Goal: Check status: Check status

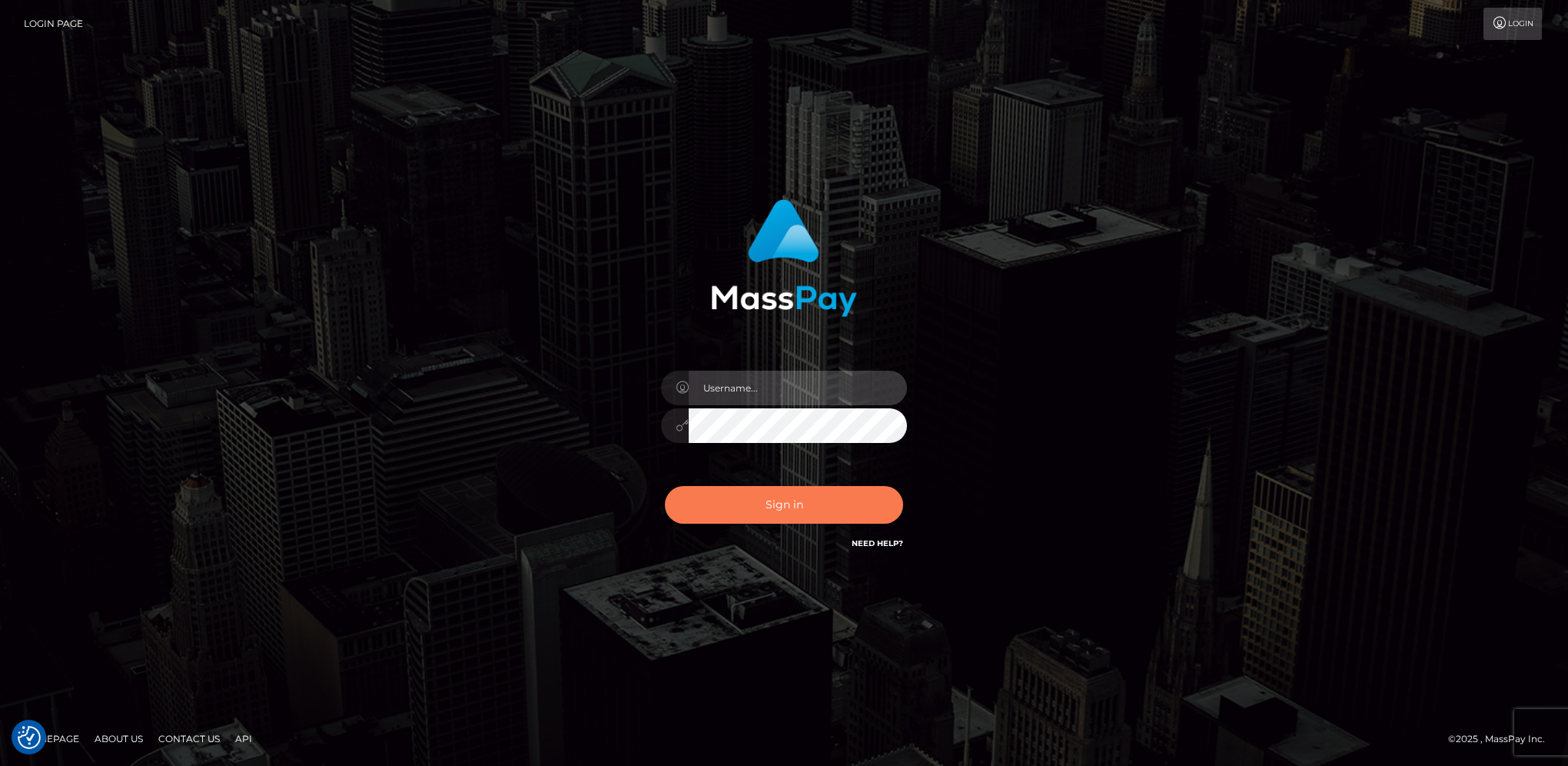
type input "hengland"
click at [787, 516] on button "Sign in" at bounding box center [784, 505] width 239 height 37
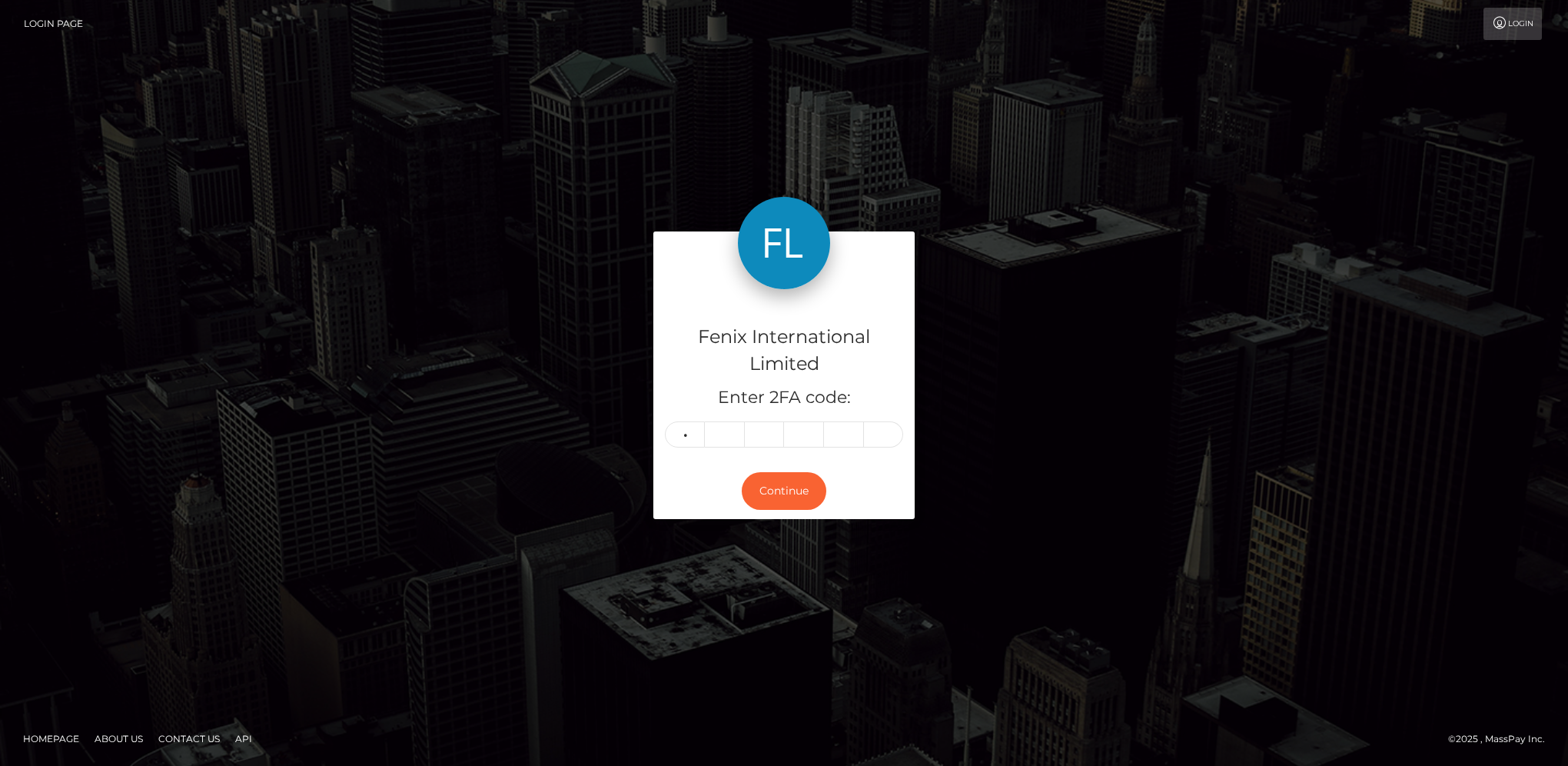
type input "6"
type input "0"
type input "6"
type input "8"
type input "7"
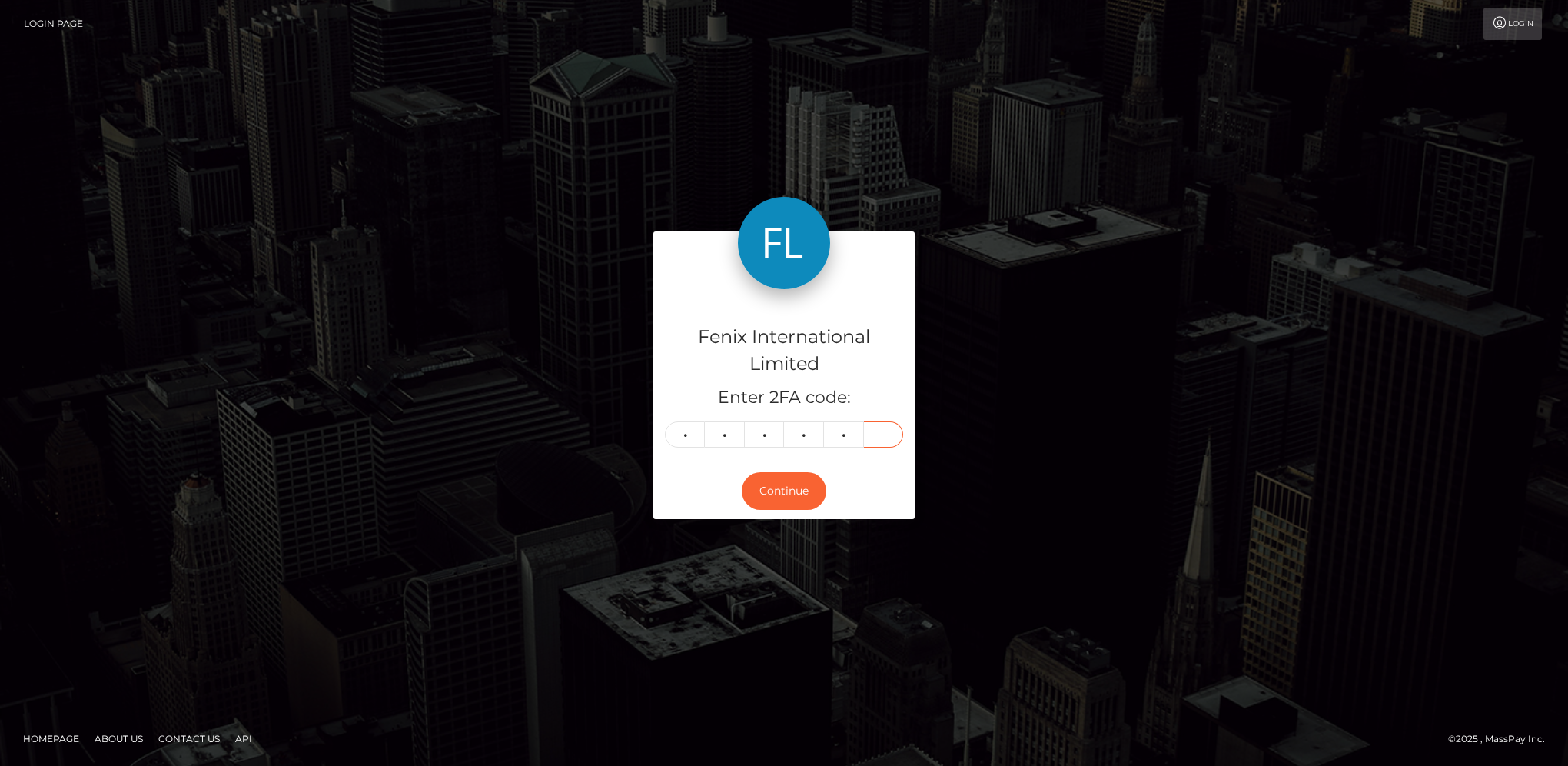
type input "2"
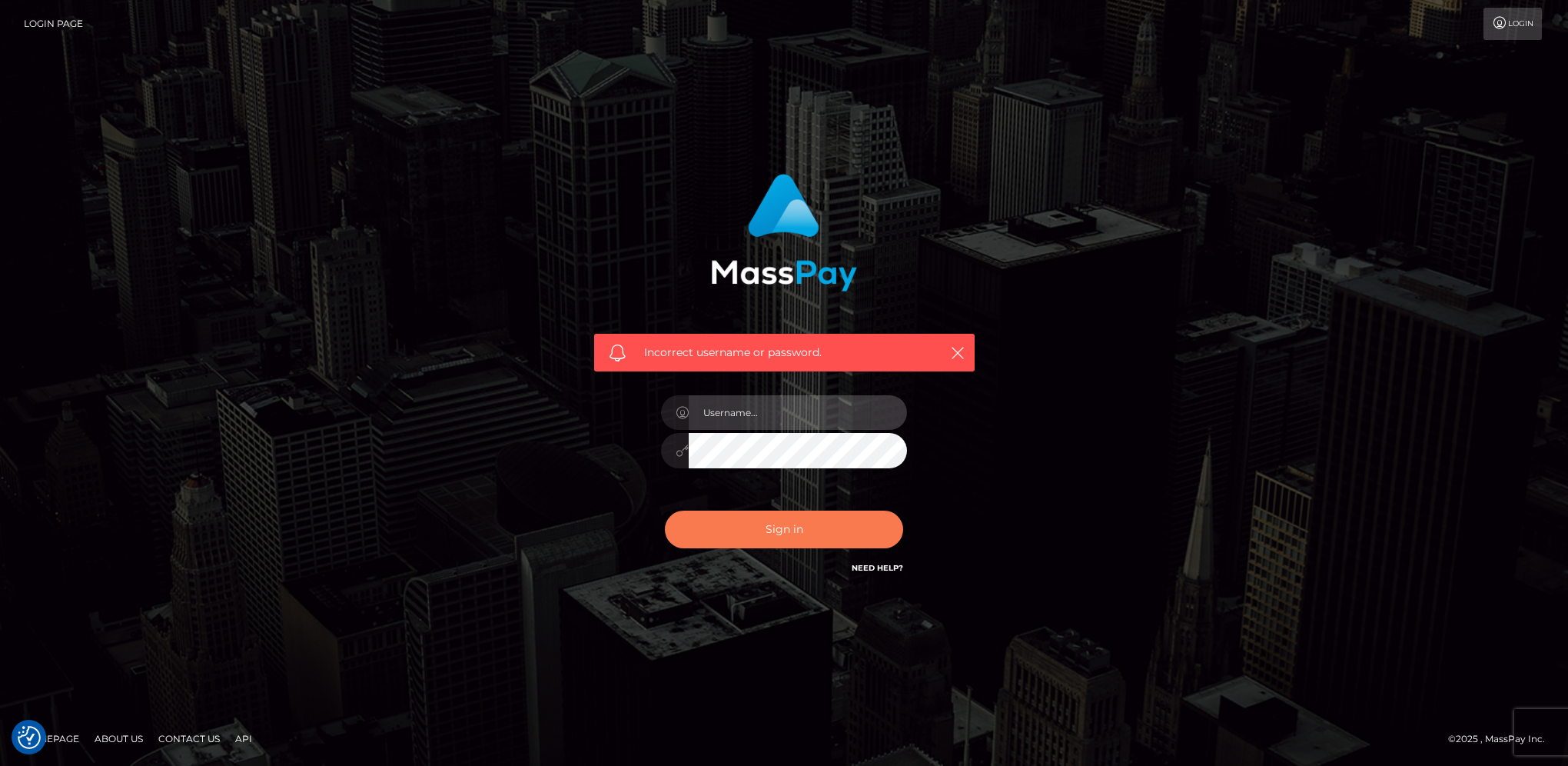
type input "hengland"
click at [866, 539] on button "Sign in" at bounding box center [784, 529] width 239 height 37
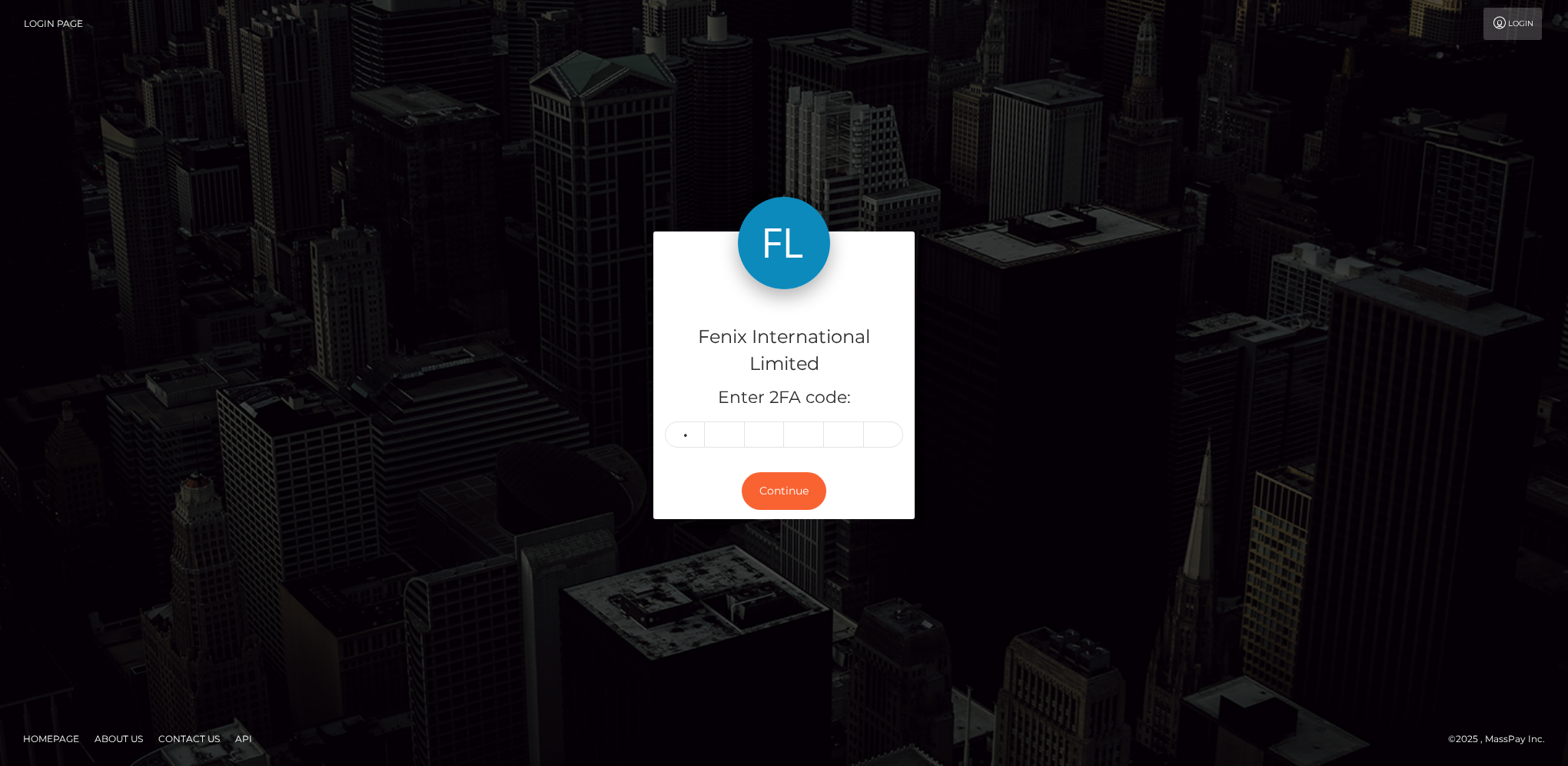
type input "3"
type input "2"
type input "0"
type input "2"
type input "9"
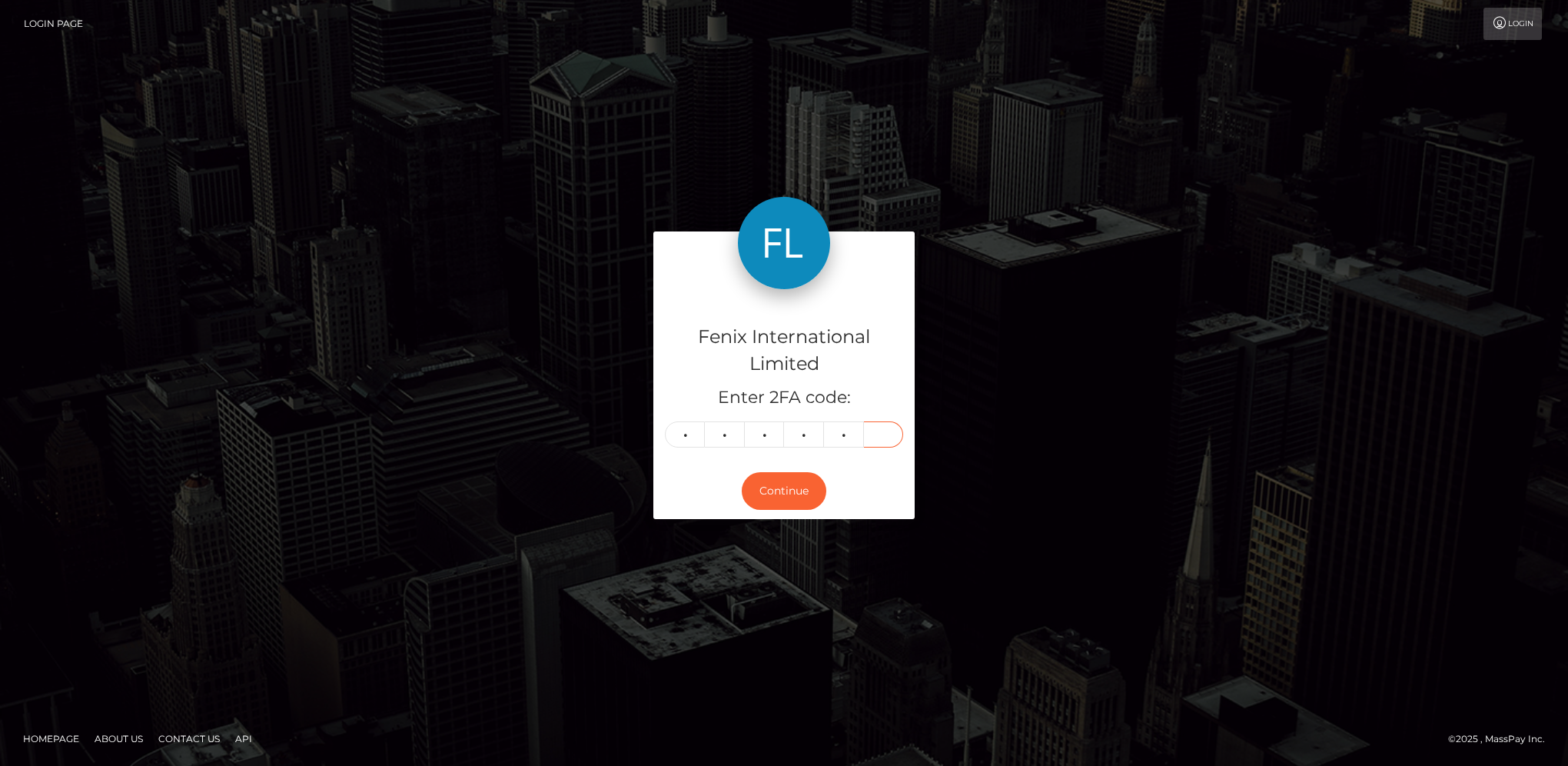
type input "6"
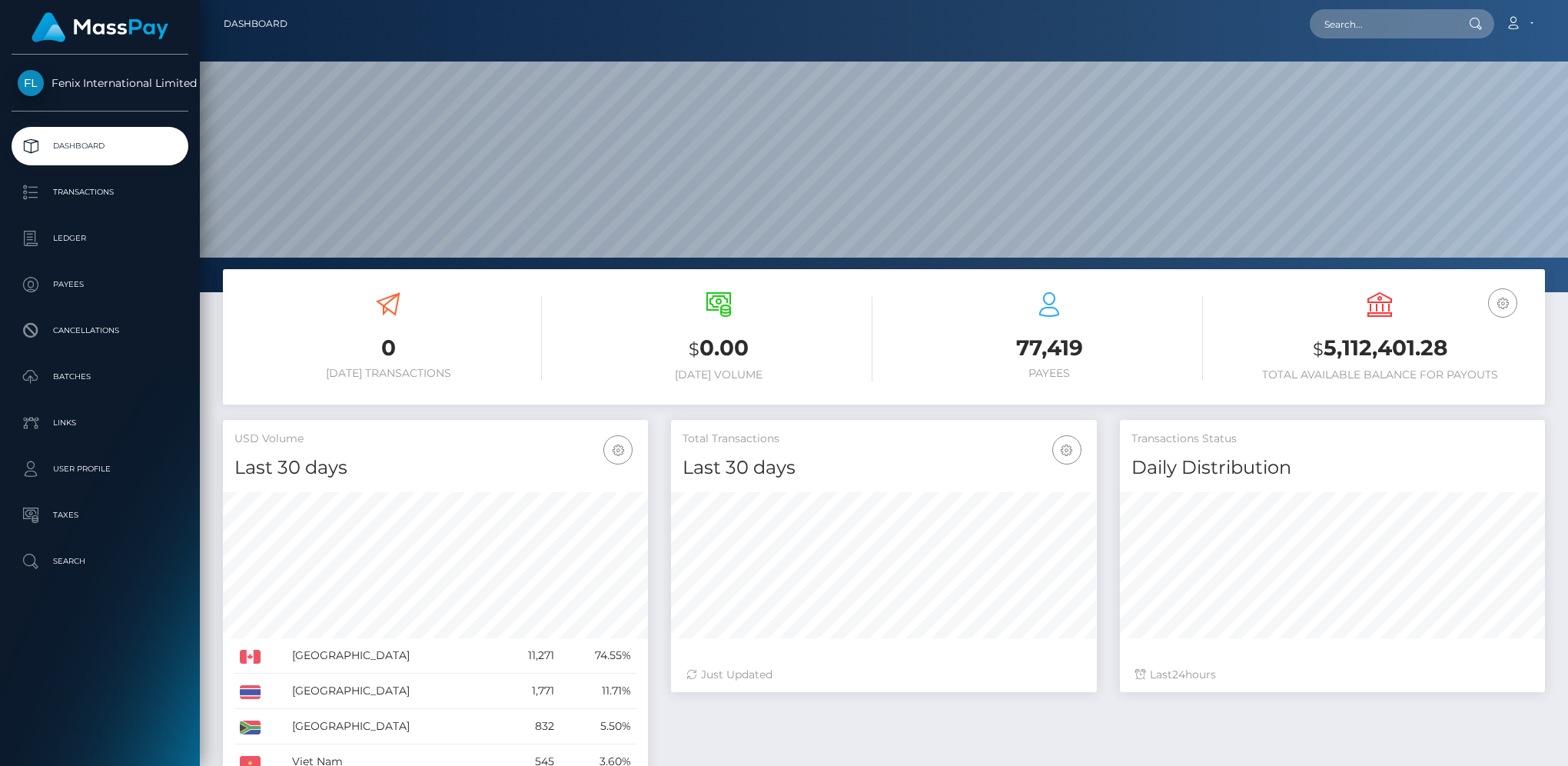
scroll to position [272, 424]
click at [69, 369] on p "Batches" at bounding box center [99, 376] width 165 height 23
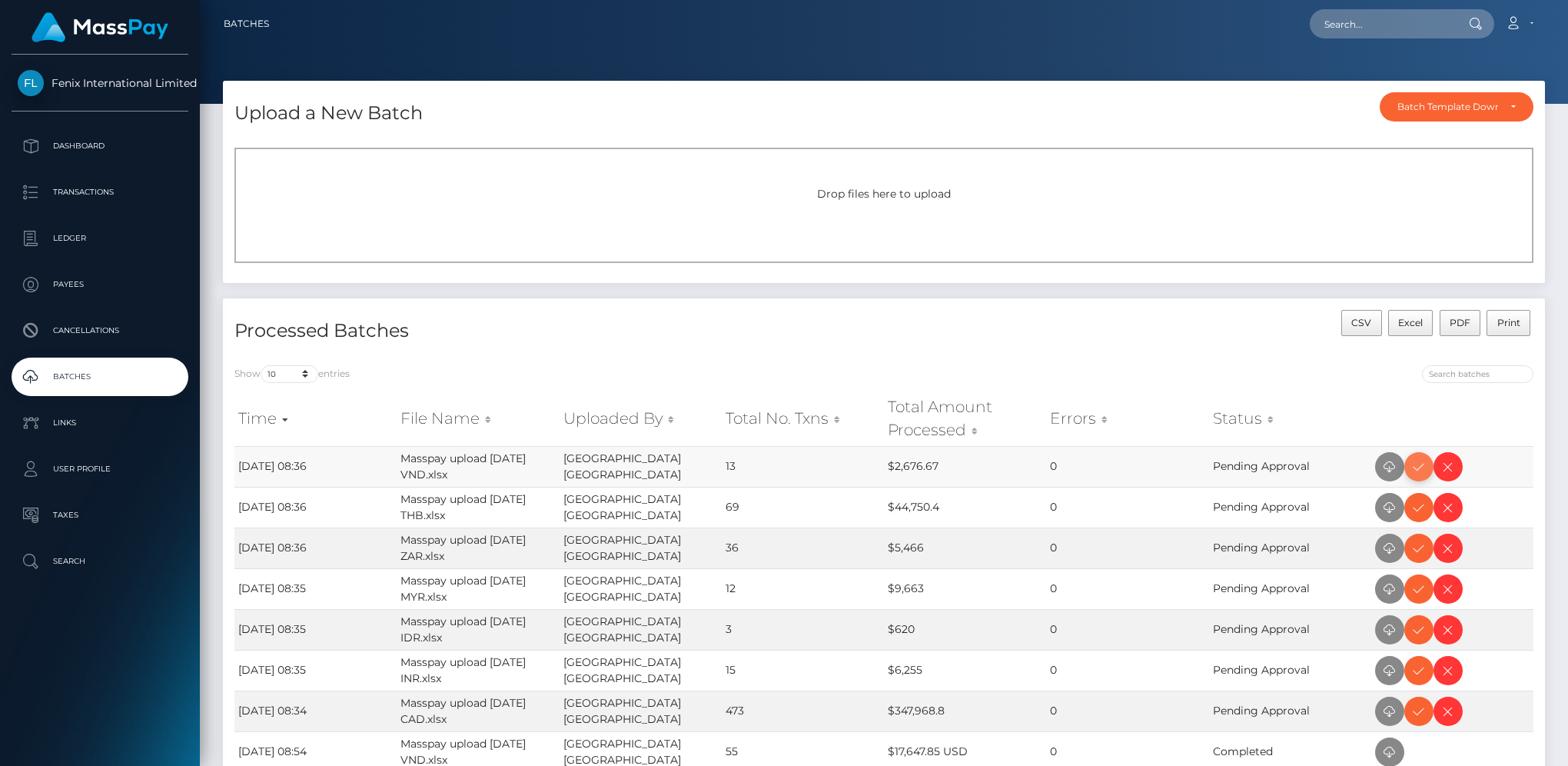
click at [1417, 460] on icon at bounding box center [1418, 467] width 18 height 19
drag, startPoint x: 1416, startPoint y: 546, endPoint x: 1424, endPoint y: 544, distance: 8.2
click at [1416, 546] on icon at bounding box center [1418, 548] width 18 height 19
drag, startPoint x: 1418, startPoint y: 505, endPoint x: 1464, endPoint y: 479, distance: 52.8
click at [1418, 505] on icon at bounding box center [1418, 508] width 18 height 19
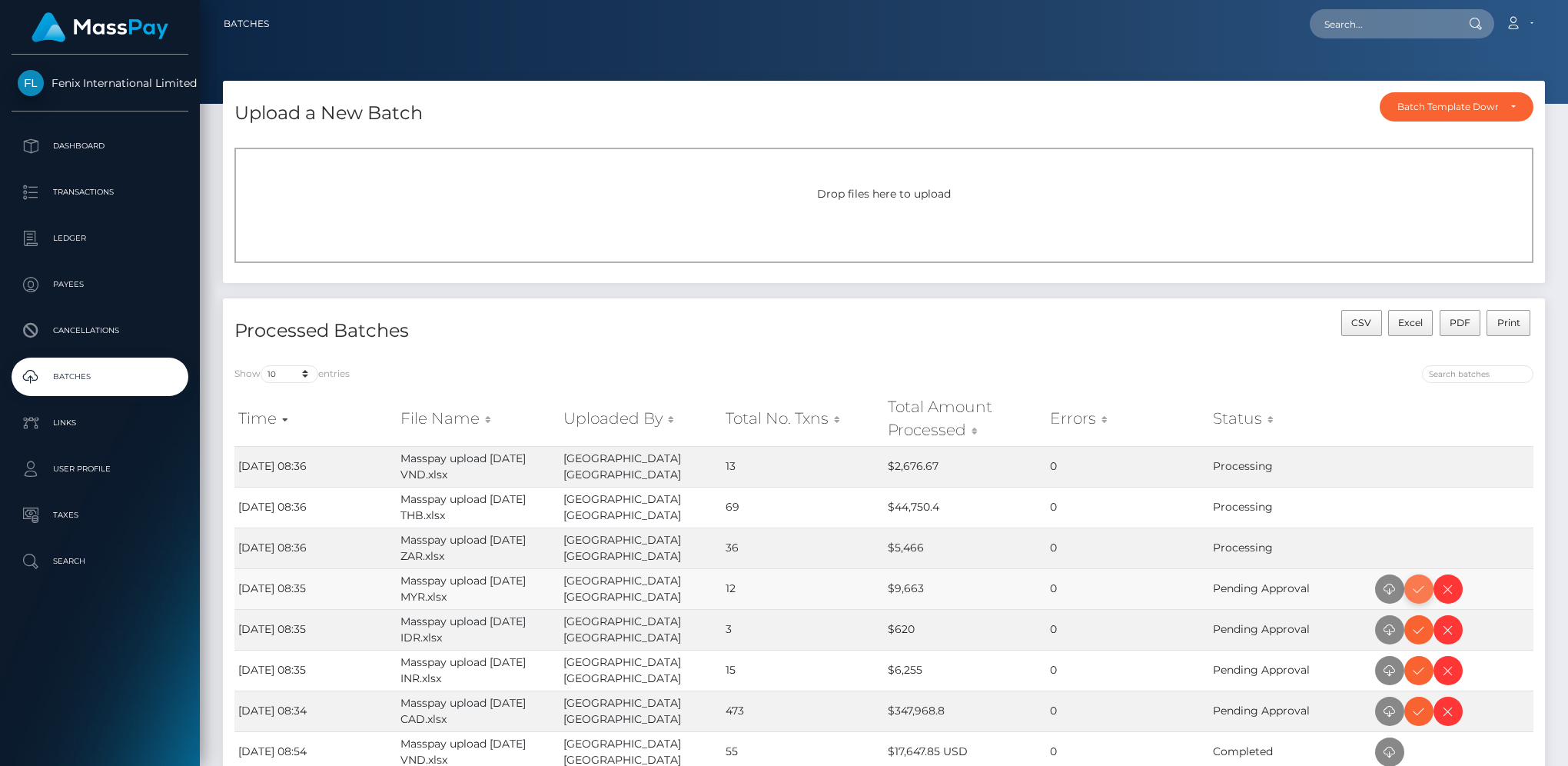
drag, startPoint x: 1411, startPoint y: 587, endPoint x: 1469, endPoint y: 577, distance: 58.9
click at [1411, 587] on icon at bounding box center [1418, 589] width 18 height 19
drag, startPoint x: 1423, startPoint y: 669, endPoint x: 1457, endPoint y: 650, distance: 38.9
click at [1423, 669] on icon at bounding box center [1418, 671] width 18 height 19
click at [1415, 628] on icon at bounding box center [1418, 630] width 18 height 19
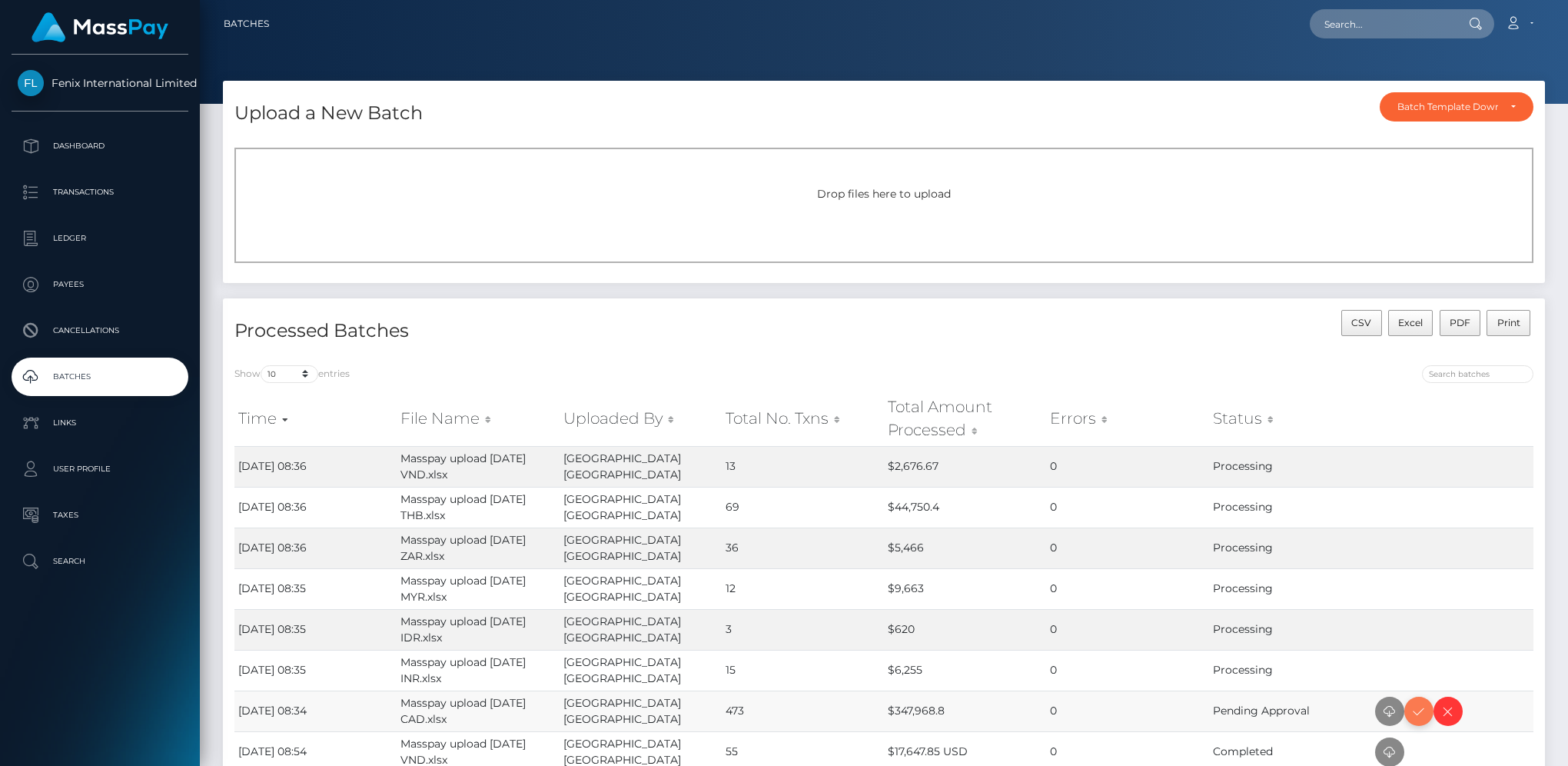
click at [1415, 713] on icon at bounding box center [1418, 712] width 18 height 19
